Goal: Task Accomplishment & Management: Complete application form

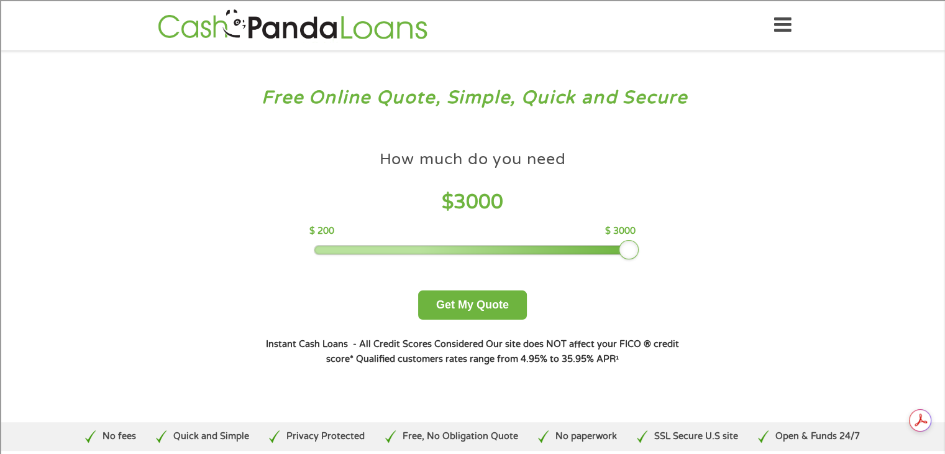
drag, startPoint x: 403, startPoint y: 251, endPoint x: 651, endPoint y: 264, distance: 249.0
click at [651, 264] on div "How much do you need $ 3000 $ 200 $ 3000 Get My Quote" at bounding box center [472, 231] width 435 height 175
click at [470, 306] on button "Get My Quote" at bounding box center [472, 304] width 109 height 29
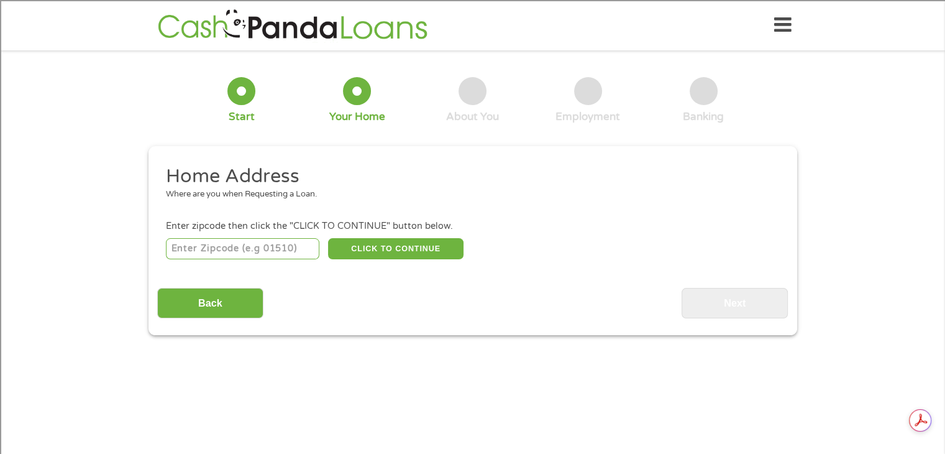
click at [235, 250] on input "number" at bounding box center [243, 248] width 154 height 21
type input "48167"
click at [413, 259] on button "CLICK TO CONTINUE" at bounding box center [396, 248] width 136 height 21
type input "48167"
type input "[GEOGRAPHIC_DATA]"
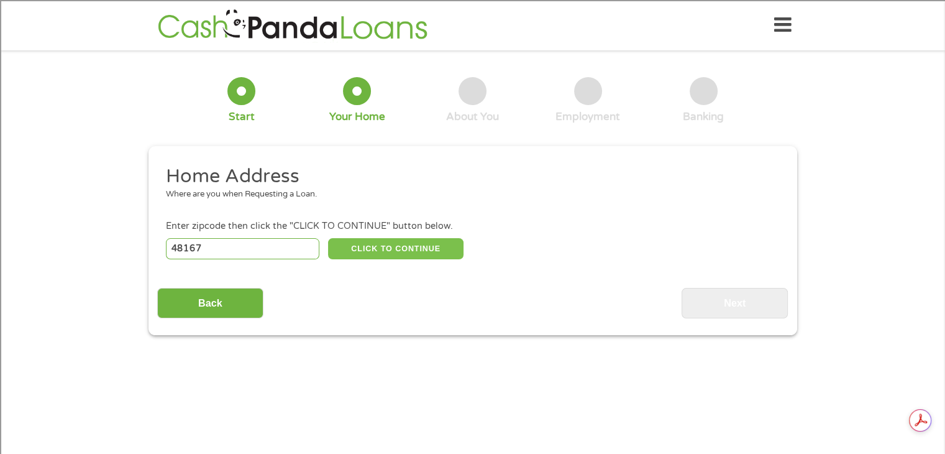
select select "[US_STATE]"
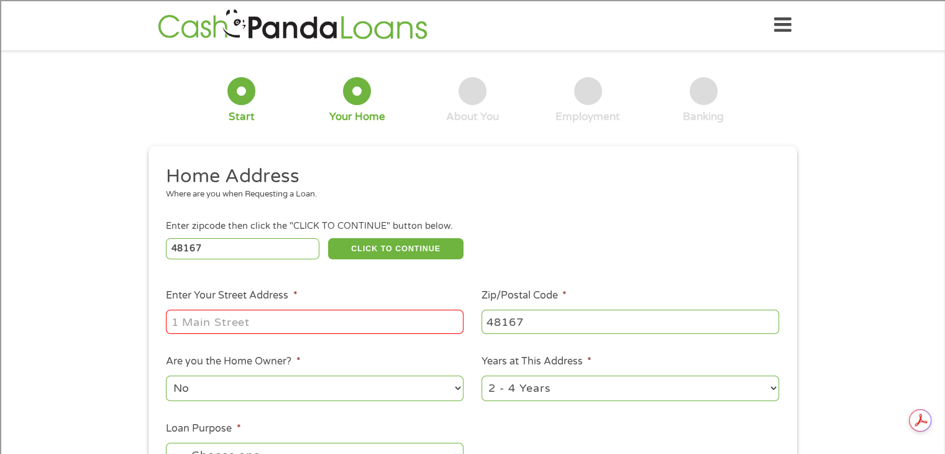
click at [240, 326] on input "Enter Your Street Address *" at bounding box center [315, 322] width 298 height 24
type input "45015 [GEOGRAPHIC_DATA]"
click at [589, 396] on select "1 Year or less 1 - 2 Years 2 - 4 Years Over 4 Years" at bounding box center [631, 387] width 298 height 25
click at [572, 382] on select "1 Year or less 1 - 2 Years 2 - 4 Years Over 4 Years" at bounding box center [631, 387] width 298 height 25
click at [740, 391] on select "1 Year or less 1 - 2 Years 2 - 4 Years Over 4 Years" at bounding box center [631, 387] width 298 height 25
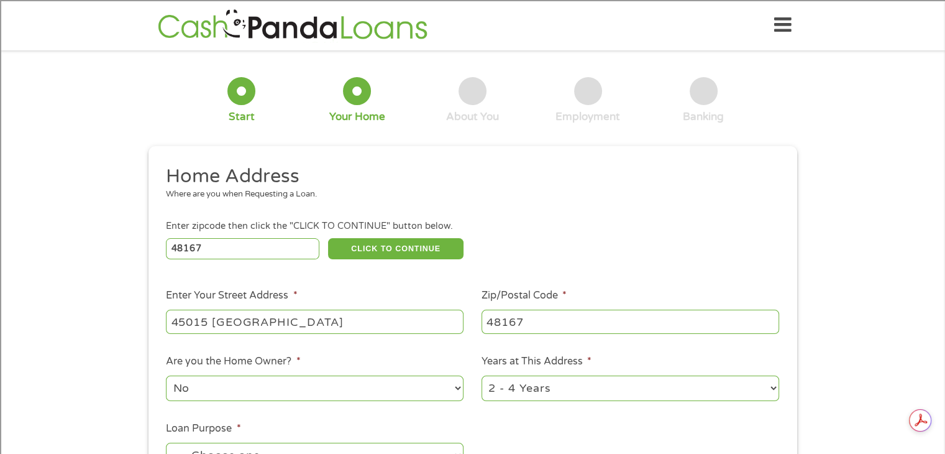
select select "60months"
click at [482, 377] on select "1 Year or less 1 - 2 Years 2 - 4 Years Over 4 Years" at bounding box center [631, 387] width 298 height 25
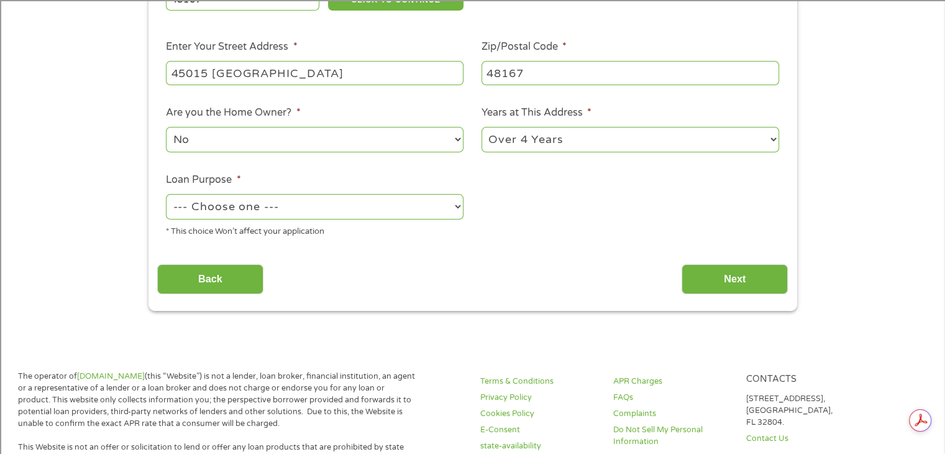
scroll to position [265, 0]
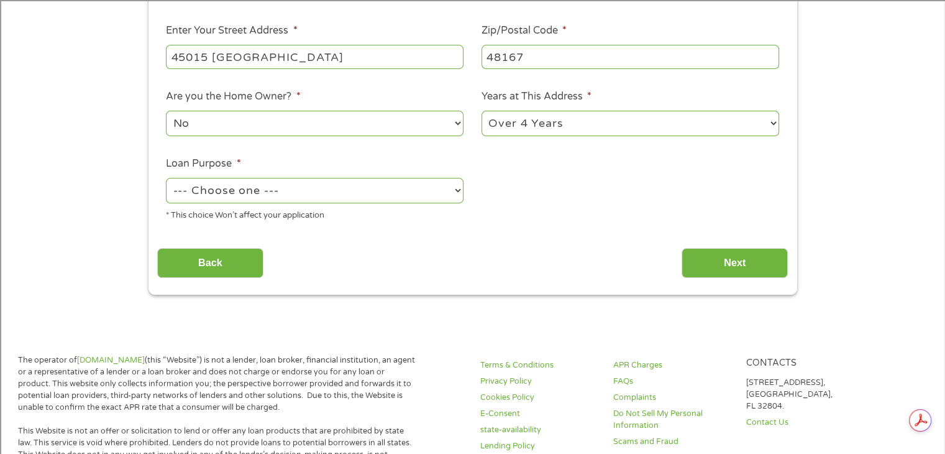
click at [422, 192] on select "--- Choose one --- Pay Bills Debt Consolidation Home Improvement Major Purchase…" at bounding box center [315, 190] width 298 height 25
select select "other"
click at [166, 179] on select "--- Choose one --- Pay Bills Debt Consolidation Home Improvement Major Purchase…" at bounding box center [315, 190] width 298 height 25
click at [719, 269] on input "Next" at bounding box center [735, 263] width 106 height 30
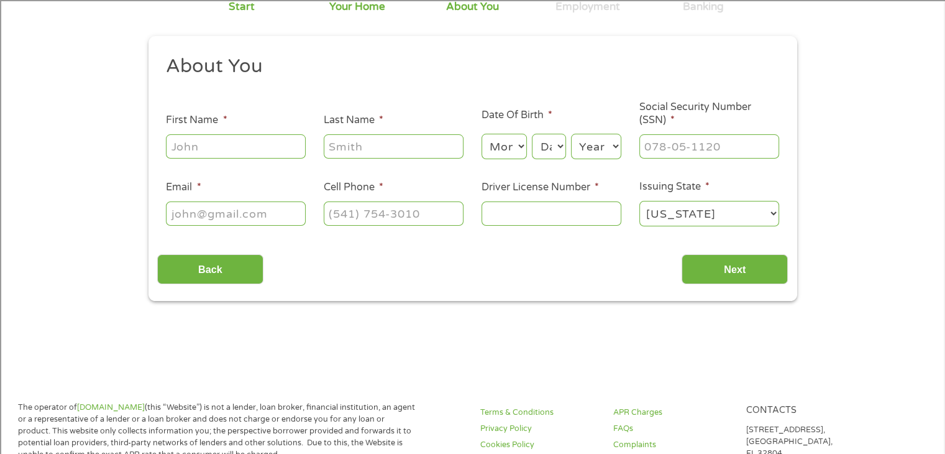
scroll to position [0, 0]
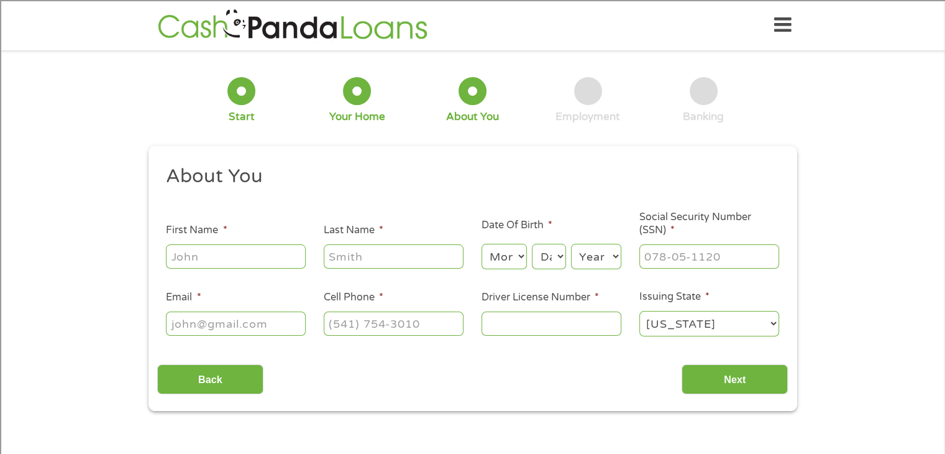
click at [209, 255] on input "First Name *" at bounding box center [236, 256] width 140 height 24
type input "[PERSON_NAME]"
click at [517, 258] on select "Month 1 2 3 4 5 6 7 8 9 10 11 12" at bounding box center [504, 256] width 45 height 25
select select "3"
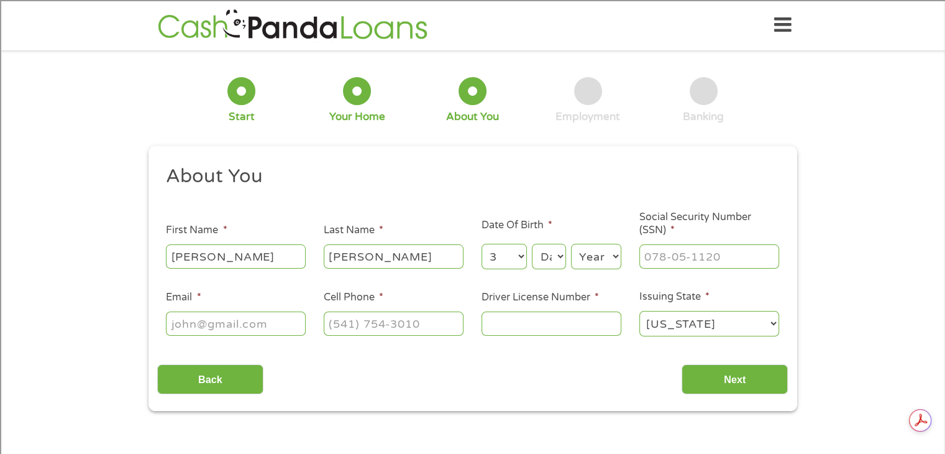
click at [482, 244] on select "Month 1 2 3 4 5 6 7 8 9 10 11 12" at bounding box center [504, 256] width 45 height 25
click at [563, 260] on select "Day 1 2 3 4 5 6 7 8 9 10 11 12 13 14 15 16 17 18 19 20 21 22 23 24 25 26 27 28 …" at bounding box center [549, 256] width 34 height 25
select select "23"
click at [532, 244] on select "Day 1 2 3 4 5 6 7 8 9 10 11 12 13 14 15 16 17 18 19 20 21 22 23 24 25 26 27 28 …" at bounding box center [549, 256] width 34 height 25
click at [612, 257] on select "Year [DATE] 2006 2005 2004 2003 2002 2001 2000 1999 1998 1997 1996 1995 1994 19…" at bounding box center [596, 256] width 50 height 25
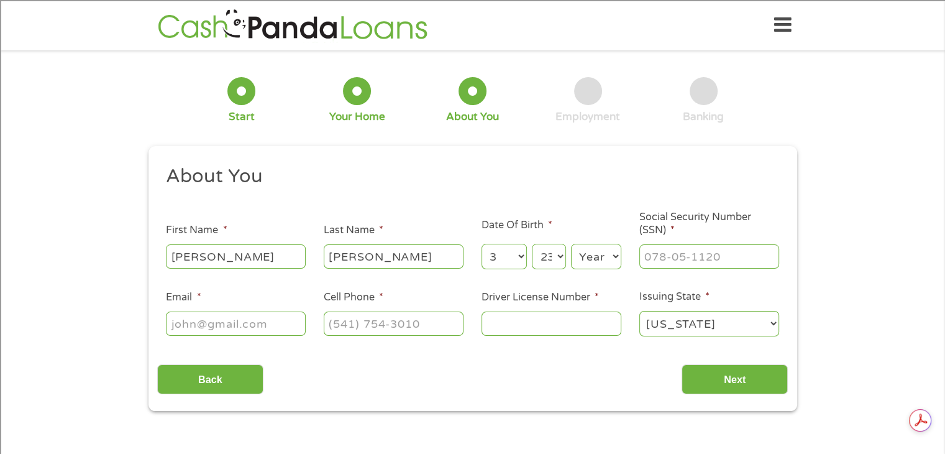
select select "1996"
click at [571, 244] on select "Year [DATE] 2006 2005 2004 2003 2002 2001 2000 1999 1998 1997 1996 1995 1994 19…" at bounding box center [596, 256] width 50 height 25
click at [673, 261] on input "___-__-____" at bounding box center [710, 256] width 140 height 24
type input "363-21-2506"
click at [199, 326] on input "Email *" at bounding box center [236, 323] width 140 height 24
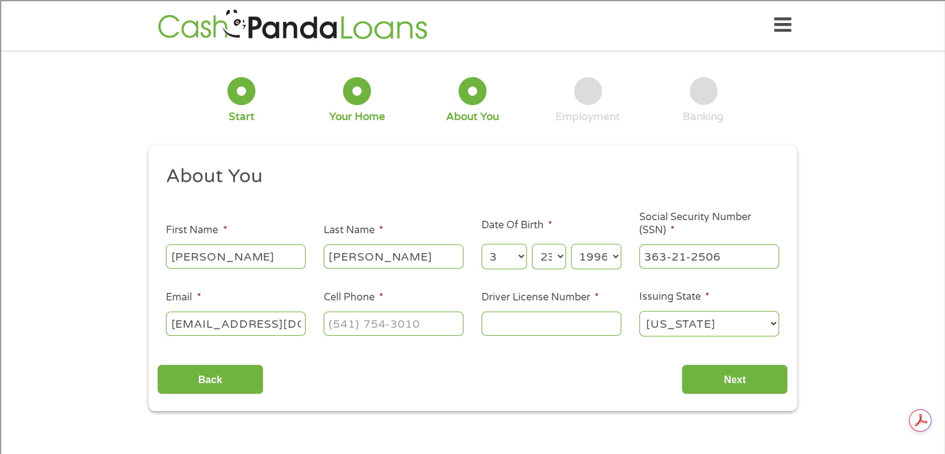
scroll to position [0, 10]
type input "[EMAIL_ADDRESS][DOMAIN_NAME]"
type input "[PHONE_NUMBER]"
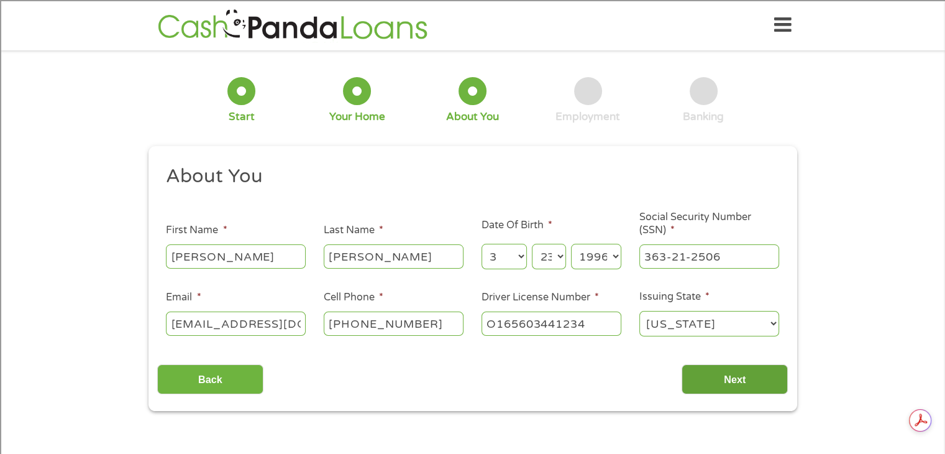
type input "O165603441234"
drag, startPoint x: 735, startPoint y: 374, endPoint x: 696, endPoint y: 373, distance: 38.6
click at [696, 373] on input "Next" at bounding box center [735, 379] width 106 height 30
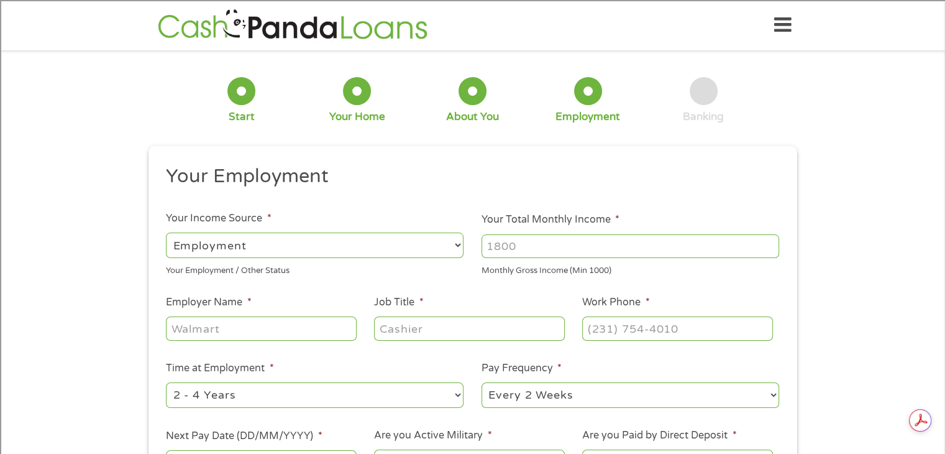
scroll to position [5, 5]
click at [502, 249] on input "Your Total Monthly Income *" at bounding box center [631, 246] width 298 height 24
type input "9000"
click at [283, 326] on input "Employer Name *" at bounding box center [261, 328] width 190 height 24
type input "UPS"
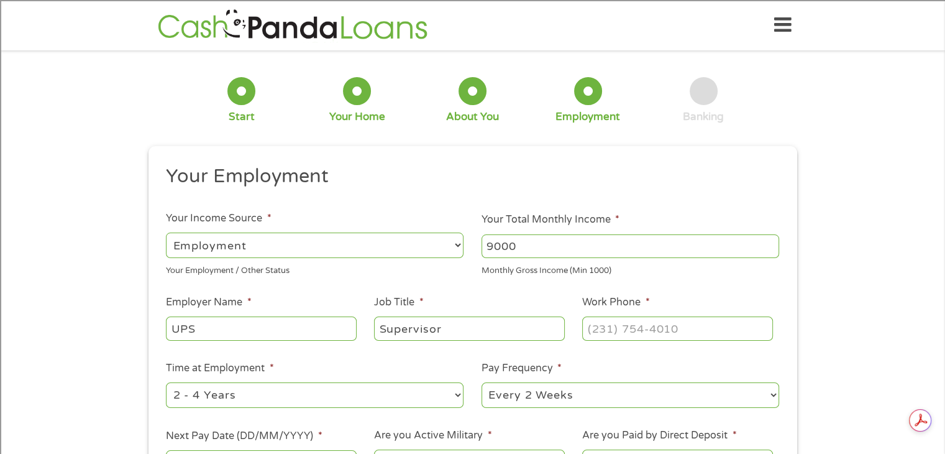
type input "Supervisor"
type input "[PHONE_NUMBER]"
click at [326, 395] on select "--- Choose one --- 1 Year or less 1 - 2 Years 2 - 4 Years Over 4 Years" at bounding box center [315, 394] width 298 height 25
select select "60months"
click at [166, 383] on select "--- Choose one --- 1 Year or less 1 - 2 Years 2 - 4 Years Over 4 Years" at bounding box center [315, 394] width 298 height 25
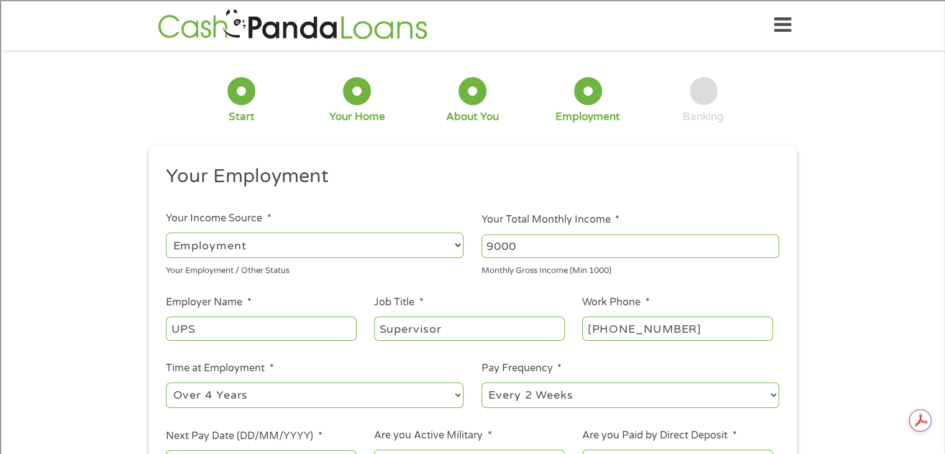
click at [552, 399] on select "--- Choose one --- Every 2 Weeks Every Week Monthly Semi-Monthly" at bounding box center [631, 394] width 298 height 25
select select "monthly"
click at [482, 383] on select "--- Choose one --- Every 2 Weeks Every Week Monthly Semi-Monthly" at bounding box center [631, 394] width 298 height 25
click at [535, 352] on ul "Your Employment Your Income Source * --- Choose one --- Employment [DEMOGRAPHIC…" at bounding box center [472, 325] width 631 height 322
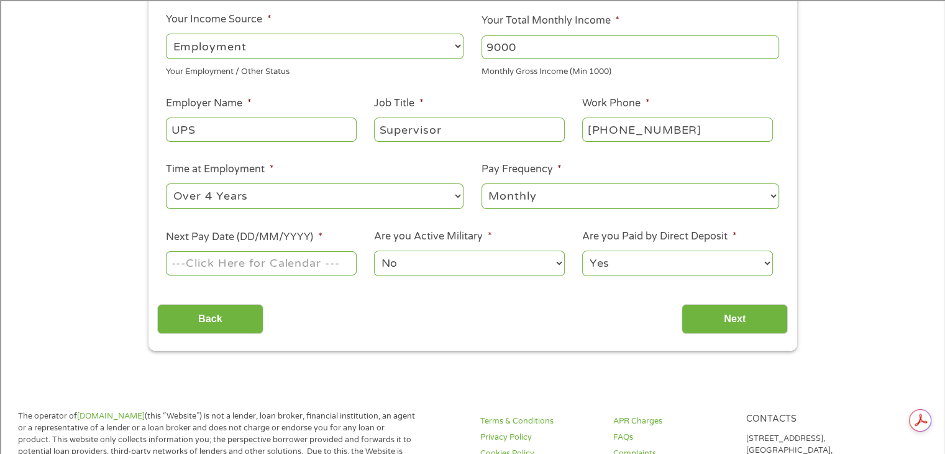
scroll to position [215, 0]
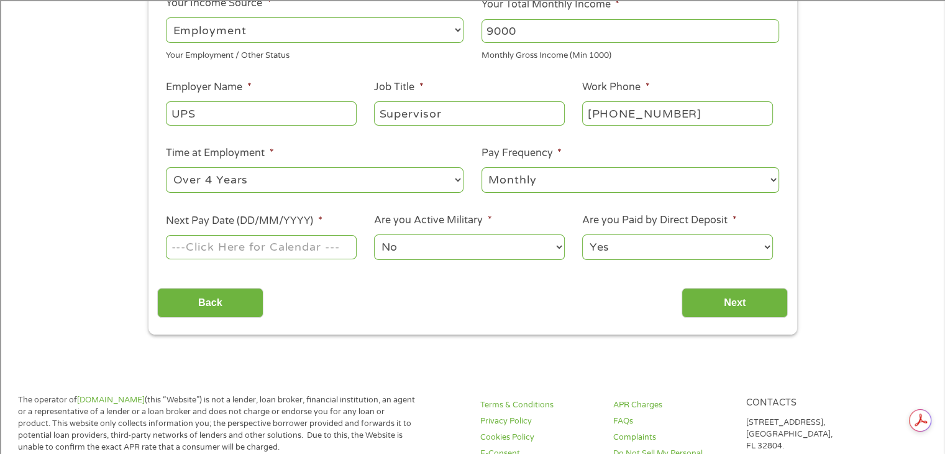
click at [283, 245] on input "Next Pay Date (DD/MM/YYYY) *" at bounding box center [261, 247] width 190 height 24
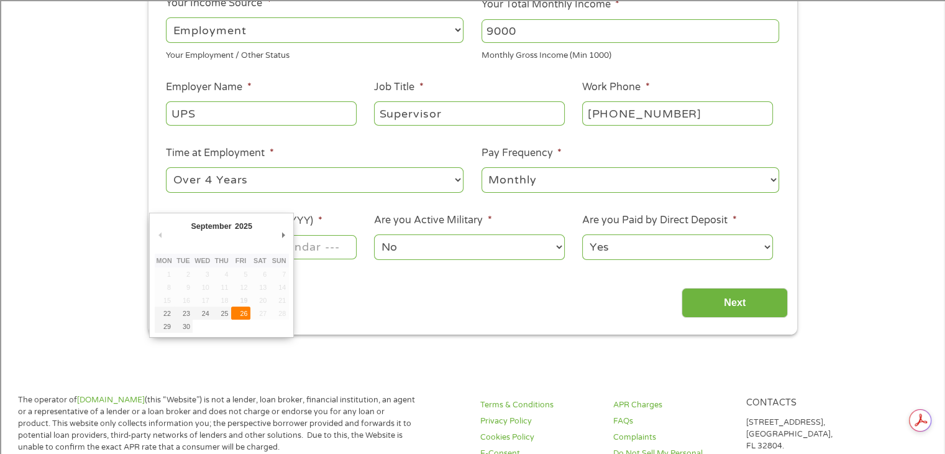
type input "[DATE]"
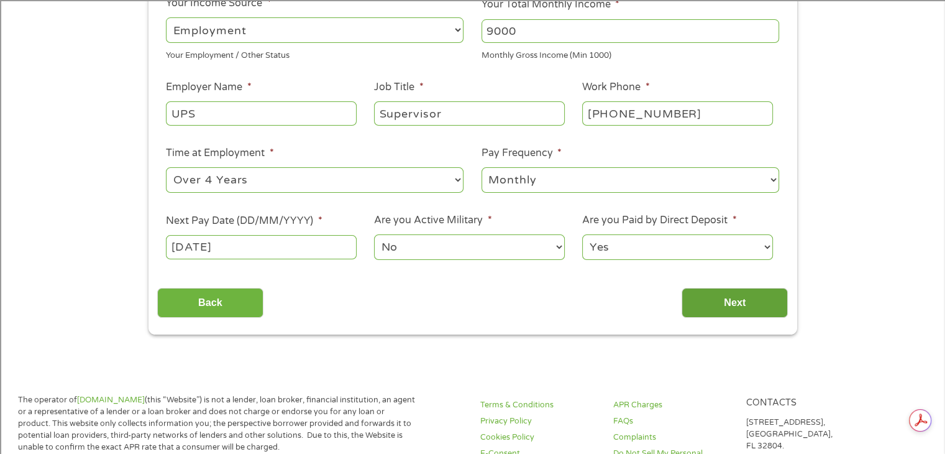
click at [733, 304] on input "Next" at bounding box center [735, 303] width 106 height 30
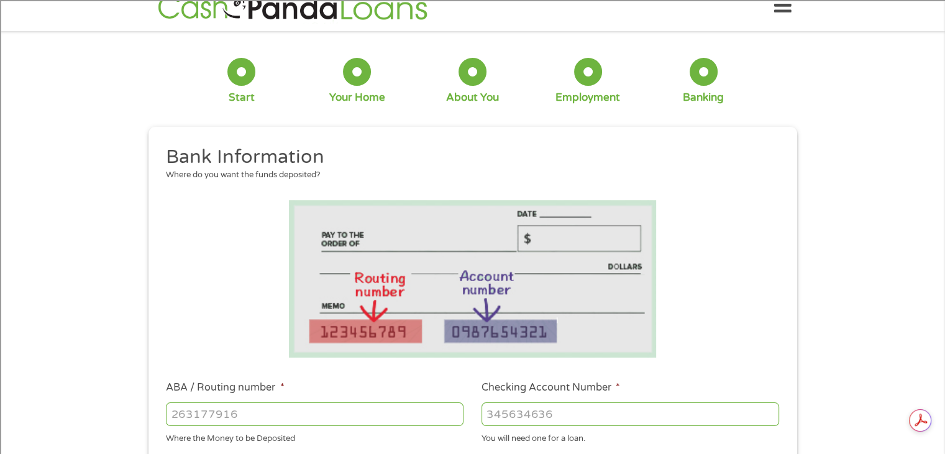
scroll to position [0, 0]
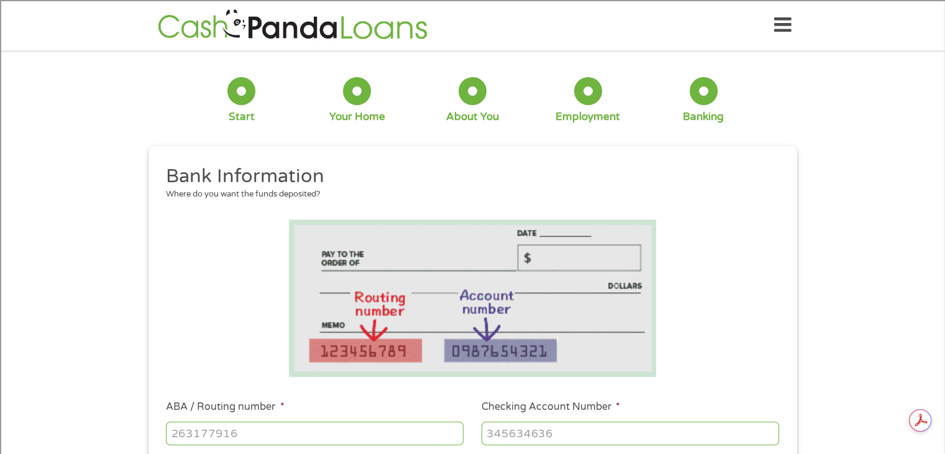
click at [234, 440] on input "ABA / Routing number *" at bounding box center [315, 433] width 298 height 24
type input "072000326"
type input "JPMORGAN CHASE BANK NA"
type input "550299593"
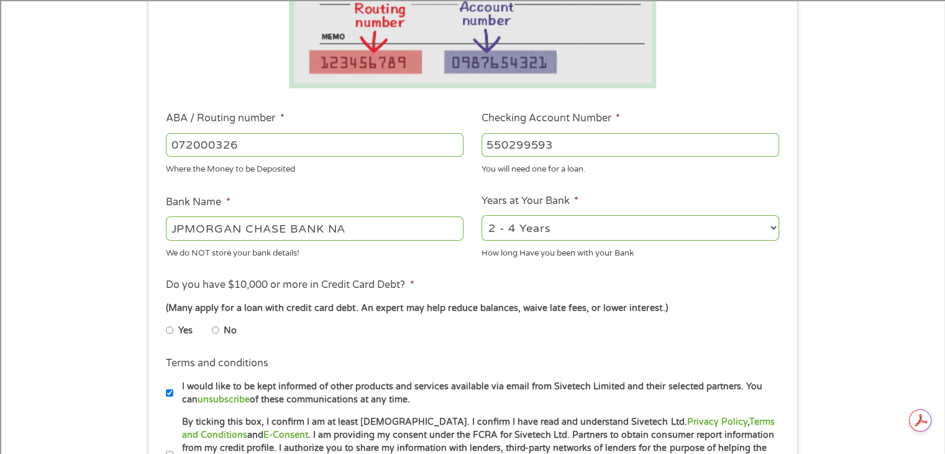
scroll to position [290, 0]
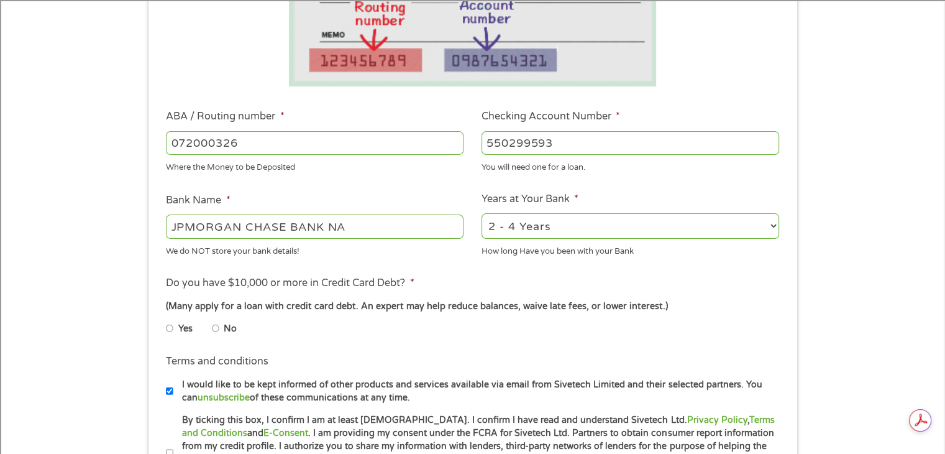
click at [559, 231] on select "2 - 4 Years 6 - 12 Months 1 - 2 Years Over 4 Years" at bounding box center [631, 225] width 298 height 25
select select "60months"
click at [482, 214] on select "2 - 4 Years 6 - 12 Months 1 - 2 Years Over 4 Years" at bounding box center [631, 225] width 298 height 25
click at [214, 326] on input "No" at bounding box center [215, 328] width 7 height 20
radio input "true"
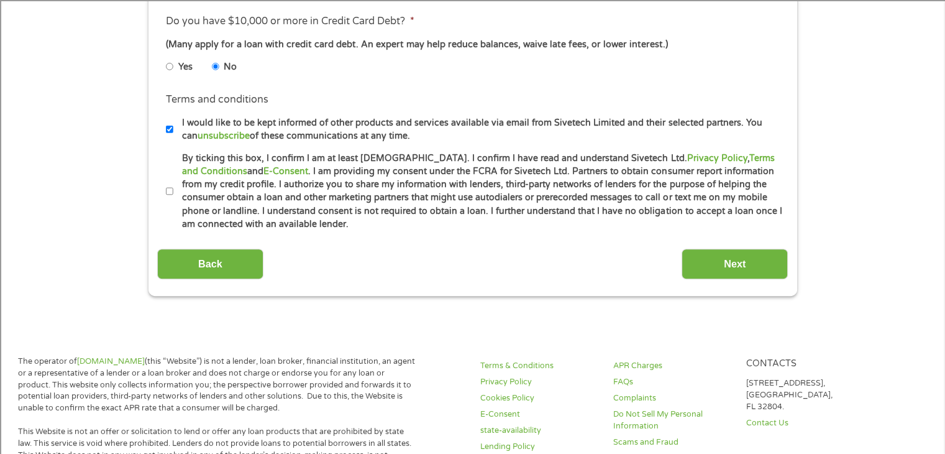
scroll to position [556, 0]
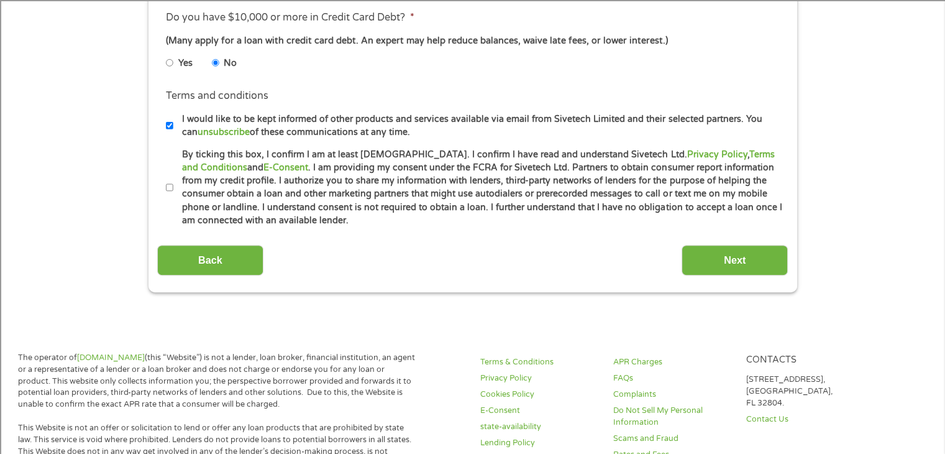
click at [172, 185] on input "By ticking this box, I confirm I am at least [DEMOGRAPHIC_DATA]. I confirm I ha…" at bounding box center [169, 188] width 7 height 20
checkbox input "true"
click at [722, 252] on input "Next" at bounding box center [735, 260] width 106 height 30
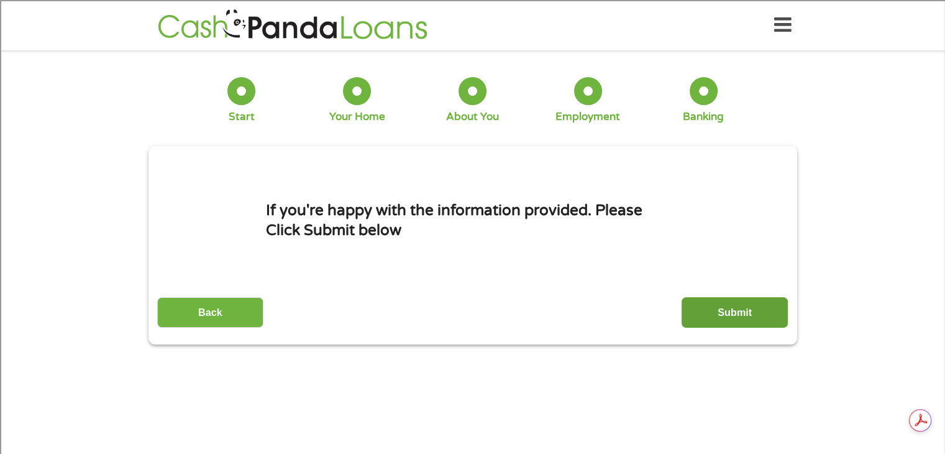
scroll to position [0, 0]
click at [731, 309] on input "Submit" at bounding box center [735, 312] width 106 height 30
